Goal: Navigation & Orientation: Understand site structure

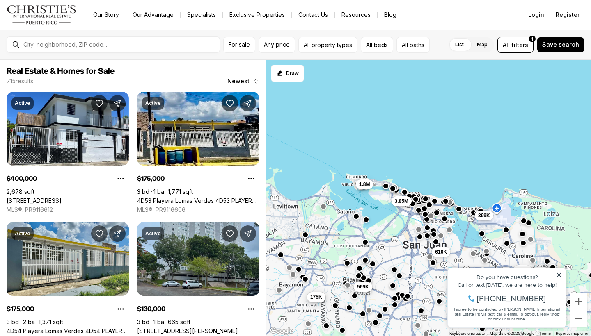
click at [111, 15] on link "Our Story" at bounding box center [106, 14] width 39 height 11
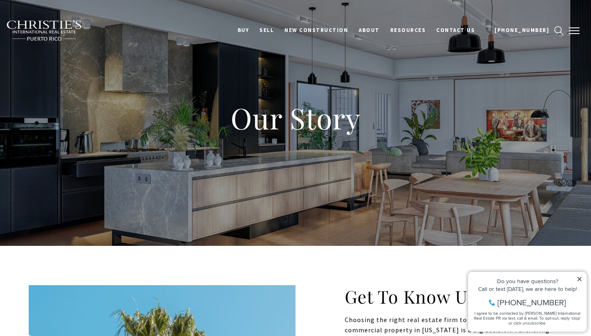
click at [578, 34] on button "button" at bounding box center [573, 31] width 21 height 24
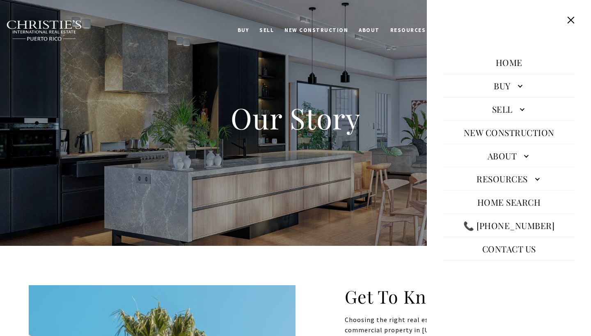
click at [509, 158] on link "About" at bounding box center [508, 156] width 131 height 20
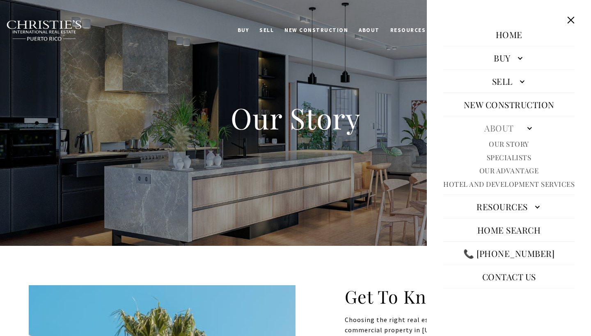
click at [510, 44] on link "Home" at bounding box center [508, 35] width 35 height 20
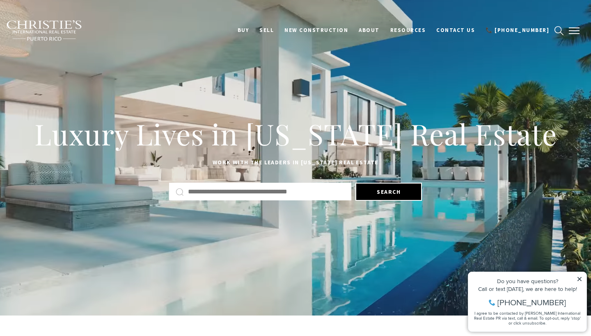
click at [569, 32] on button "button" at bounding box center [573, 31] width 21 height 24
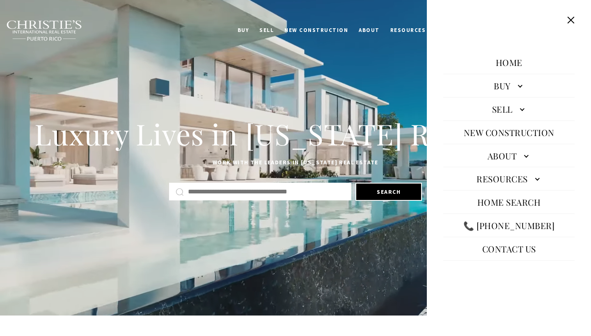
click at [514, 174] on link "Resources" at bounding box center [508, 179] width 131 height 20
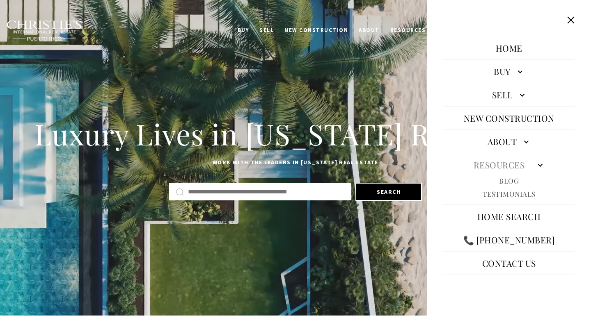
click at [514, 144] on link "About" at bounding box center [508, 142] width 131 height 20
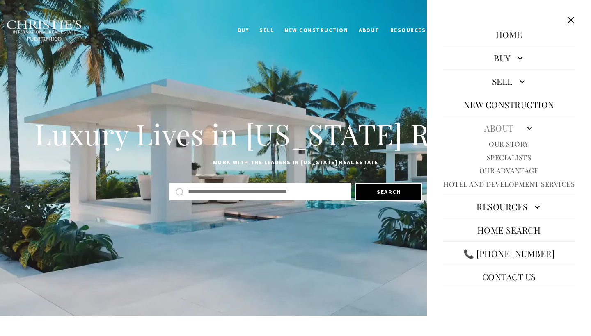
click at [514, 157] on link "Specialists" at bounding box center [509, 157] width 45 height 9
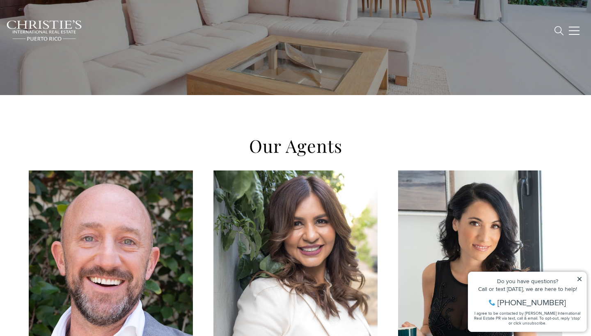
scroll to position [283, 0]
